Goal: Participate in discussion

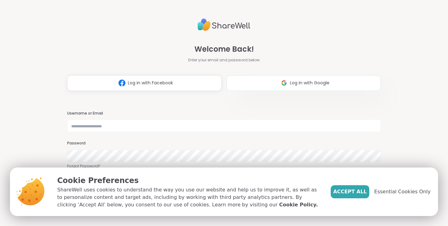
click at [282, 84] on img at bounding box center [284, 83] width 12 height 12
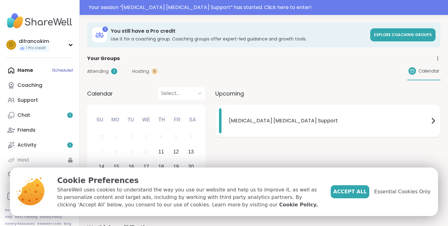
click at [239, 130] on div "[MEDICAL_DATA] [MEDICAL_DATA] Support" at bounding box center [333, 120] width 208 height 25
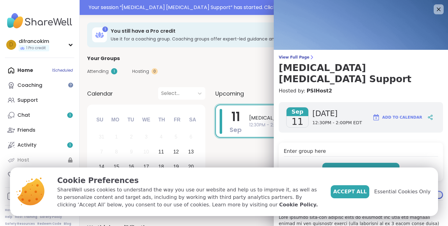
click at [336, 163] on button "Enter" at bounding box center [360, 169] width 77 height 13
